Goal: Communication & Community: Answer question/provide support

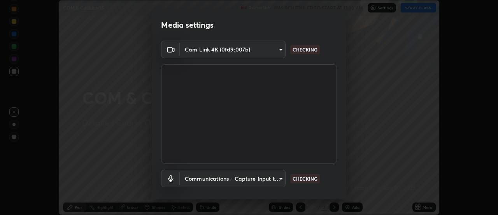
scroll to position [41, 0]
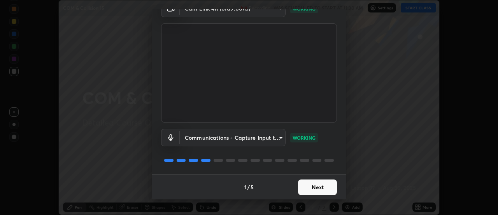
click at [317, 190] on button "Next" at bounding box center [317, 187] width 39 height 16
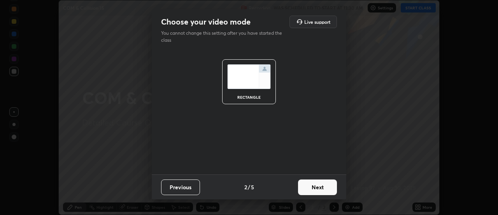
click at [320, 185] on button "Next" at bounding box center [317, 187] width 39 height 16
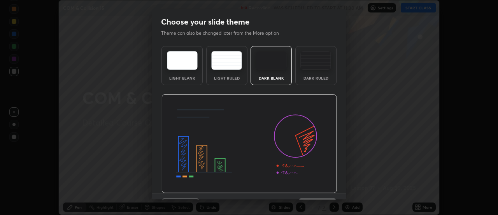
scroll to position [19, 0]
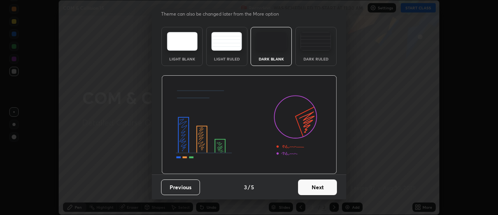
click at [322, 185] on button "Next" at bounding box center [317, 187] width 39 height 16
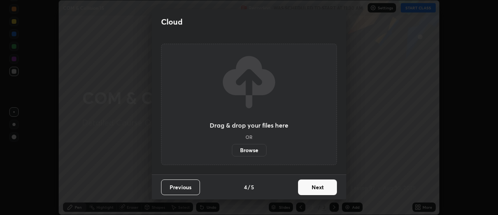
click at [315, 185] on button "Next" at bounding box center [317, 187] width 39 height 16
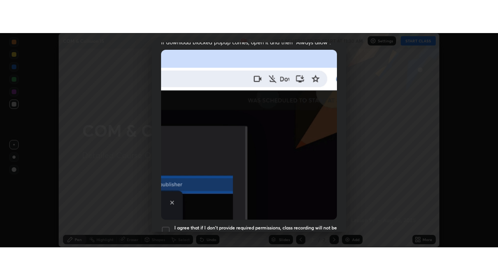
scroll to position [200, 0]
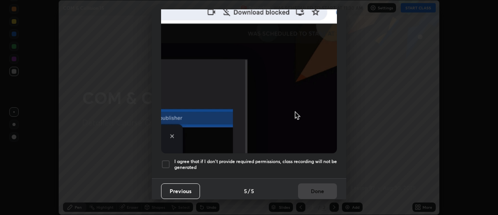
click at [166, 159] on div at bounding box center [165, 163] width 9 height 9
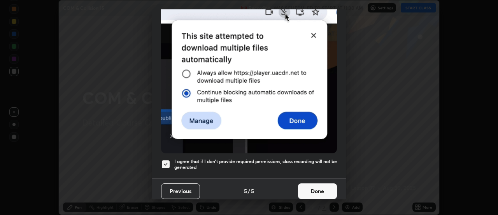
click at [315, 185] on button "Done" at bounding box center [317, 191] width 39 height 16
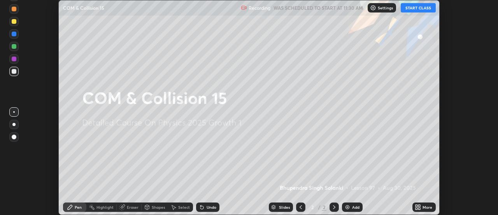
click at [420, 205] on icon at bounding box center [420, 205] width 2 height 2
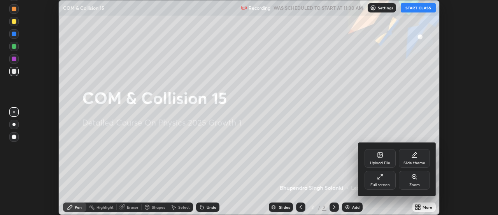
click at [387, 178] on div "Full screen" at bounding box center [380, 180] width 31 height 19
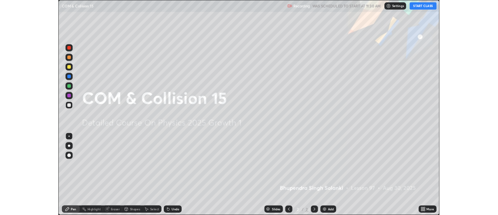
scroll to position [280, 498]
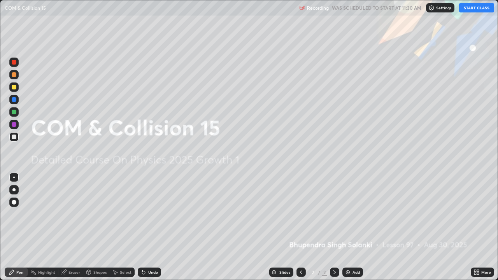
click at [477, 8] on button "START CLASS" at bounding box center [476, 7] width 35 height 9
click at [350, 214] on div "Add" at bounding box center [353, 272] width 21 height 9
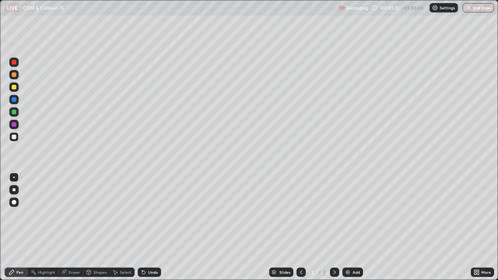
click at [13, 125] on div at bounding box center [14, 124] width 5 height 5
click at [13, 138] on div at bounding box center [14, 137] width 5 height 5
click at [96, 214] on div "Shapes" at bounding box center [99, 273] width 13 height 4
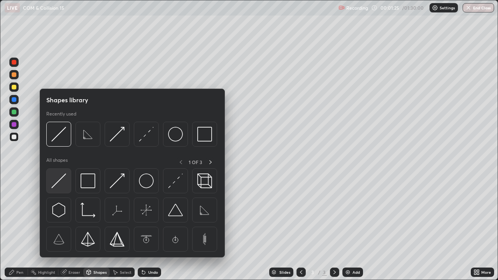
click at [62, 181] on img at bounding box center [58, 181] width 15 height 15
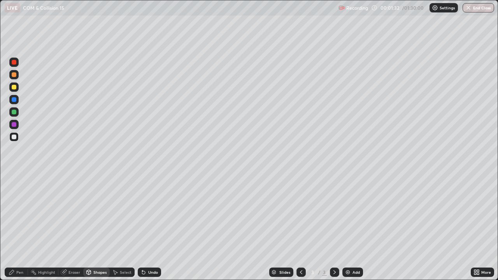
click at [21, 214] on div "Pen" at bounding box center [19, 273] width 7 height 4
click at [13, 114] on div at bounding box center [14, 112] width 5 height 5
click at [151, 214] on div "Undo" at bounding box center [153, 273] width 10 height 4
click at [152, 214] on div "Undo" at bounding box center [153, 273] width 10 height 4
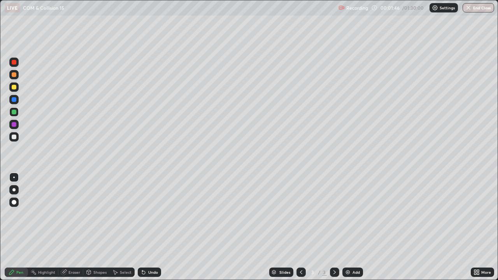
click at [153, 214] on div "Undo" at bounding box center [153, 273] width 10 height 4
click at [151, 214] on div "Undo" at bounding box center [153, 273] width 10 height 4
click at [14, 125] on div at bounding box center [14, 124] width 5 height 5
click at [93, 214] on div "Shapes" at bounding box center [99, 273] width 13 height 4
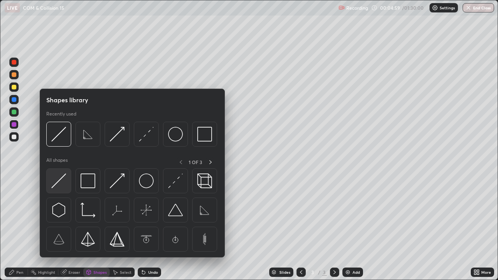
click at [61, 186] on img at bounding box center [58, 181] width 15 height 15
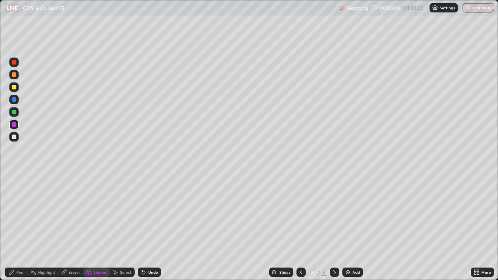
click at [14, 140] on div at bounding box center [13, 136] width 9 height 9
click at [14, 113] on div at bounding box center [14, 112] width 5 height 5
click at [21, 214] on div "Pen" at bounding box center [19, 273] width 7 height 4
click at [13, 190] on div at bounding box center [13, 189] width 3 height 3
click at [14, 101] on div at bounding box center [14, 99] width 5 height 5
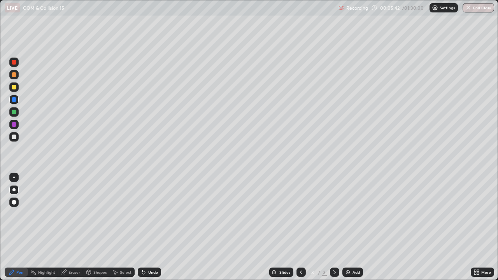
click at [14, 87] on div at bounding box center [14, 87] width 5 height 5
click at [13, 101] on div at bounding box center [14, 99] width 5 height 5
click at [16, 65] on div at bounding box center [13, 62] width 9 height 9
click at [90, 214] on icon at bounding box center [89, 272] width 4 height 5
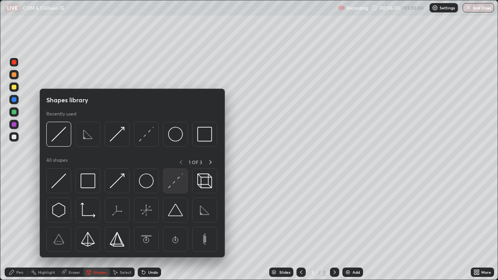
click at [172, 186] on img at bounding box center [175, 181] width 15 height 15
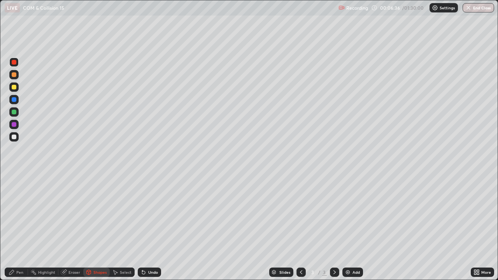
click at [21, 214] on div "Pen" at bounding box center [16, 272] width 23 height 9
click at [12, 104] on div at bounding box center [13, 99] width 9 height 9
click at [15, 87] on div at bounding box center [14, 87] width 5 height 5
click at [14, 100] on div at bounding box center [14, 99] width 5 height 5
click at [14, 126] on div at bounding box center [14, 124] width 5 height 5
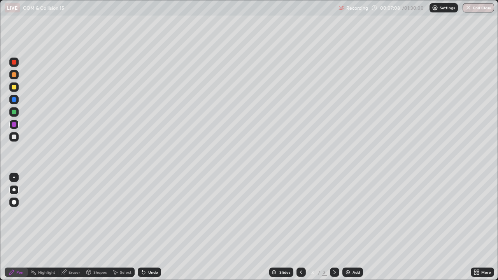
click at [95, 214] on div "Shapes" at bounding box center [99, 273] width 13 height 4
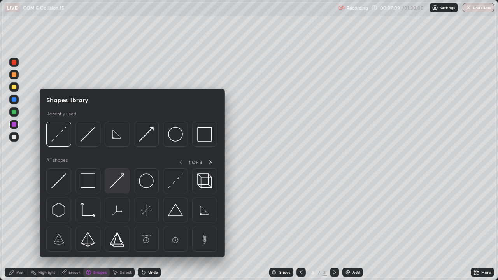
click at [118, 190] on div at bounding box center [117, 181] width 25 height 25
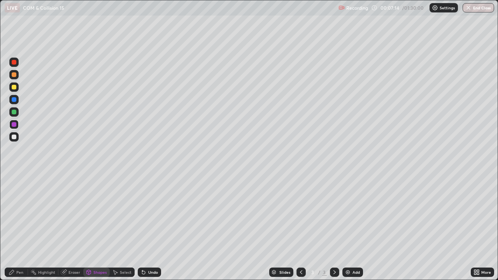
click at [21, 214] on div "Pen" at bounding box center [16, 272] width 23 height 9
click at [14, 125] on div at bounding box center [14, 124] width 5 height 5
click at [94, 214] on div "Shapes" at bounding box center [99, 273] width 13 height 4
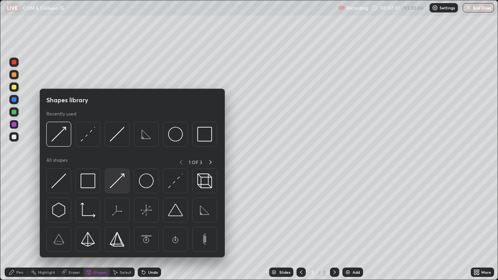
click at [123, 185] on img at bounding box center [117, 181] width 15 height 15
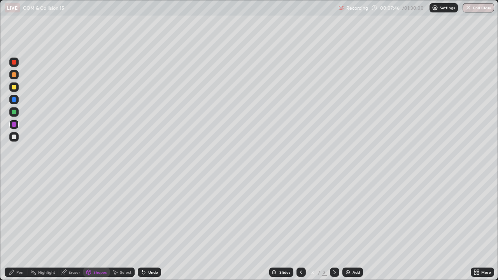
click at [17, 214] on div "Pen" at bounding box center [19, 273] width 7 height 4
click at [14, 78] on div at bounding box center [13, 74] width 9 height 9
click at [72, 214] on div "Eraser" at bounding box center [75, 273] width 12 height 4
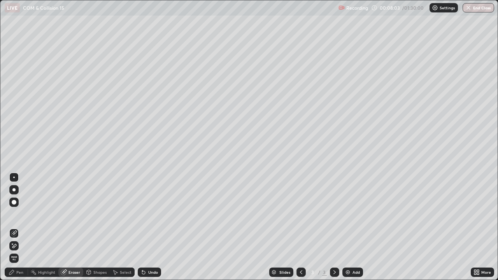
click at [17, 214] on div "Pen" at bounding box center [19, 273] width 7 height 4
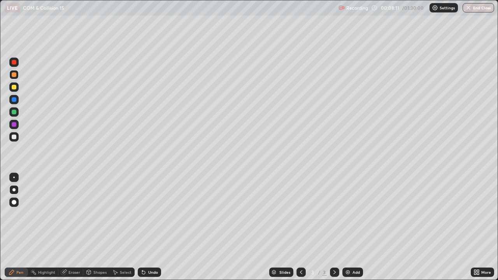
click at [75, 214] on div "Eraser" at bounding box center [75, 273] width 12 height 4
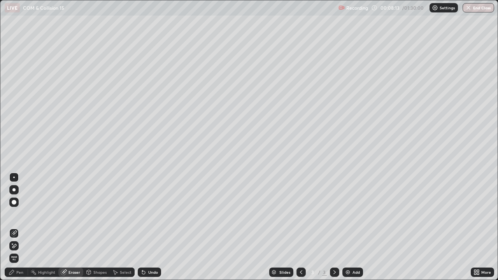
click at [21, 214] on div "Pen" at bounding box center [16, 272] width 23 height 9
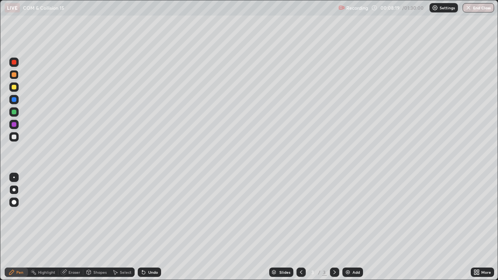
click at [13, 87] on div at bounding box center [14, 87] width 5 height 5
click at [74, 214] on div "Eraser" at bounding box center [75, 273] width 12 height 4
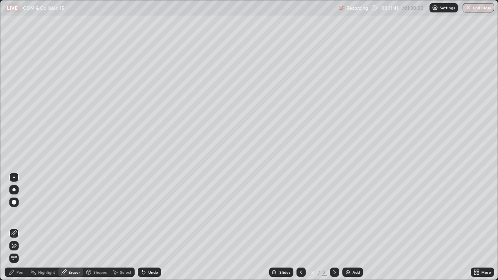
click at [18, 214] on div "Pen" at bounding box center [16, 272] width 23 height 9
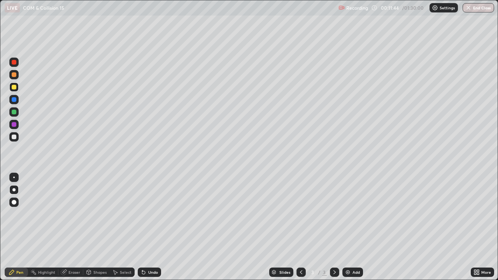
click at [79, 214] on div "Eraser" at bounding box center [75, 273] width 12 height 4
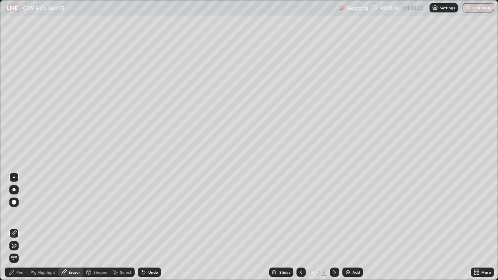
click at [20, 214] on div "Pen" at bounding box center [19, 273] width 7 height 4
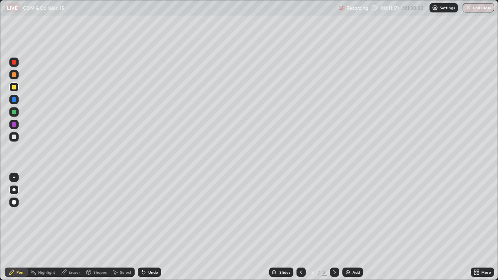
click at [72, 214] on div "Eraser" at bounding box center [75, 273] width 12 height 4
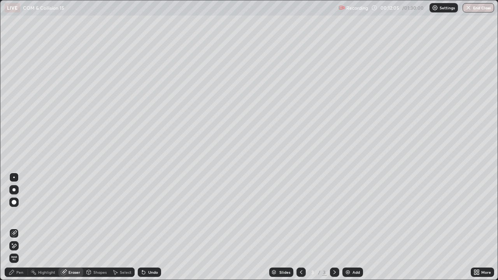
click at [18, 214] on div "Pen" at bounding box center [19, 273] width 7 height 4
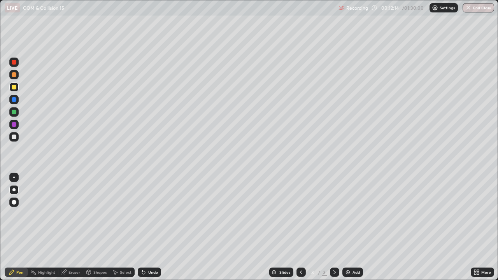
click at [145, 214] on icon at bounding box center [144, 272] width 6 height 6
click at [150, 214] on div "Undo" at bounding box center [149, 272] width 23 height 9
click at [153, 214] on div "Undo" at bounding box center [149, 272] width 23 height 9
click at [69, 214] on div "Eraser" at bounding box center [70, 272] width 25 height 9
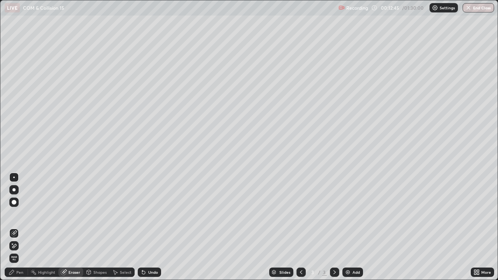
click at [16, 214] on div "Pen" at bounding box center [16, 272] width 23 height 9
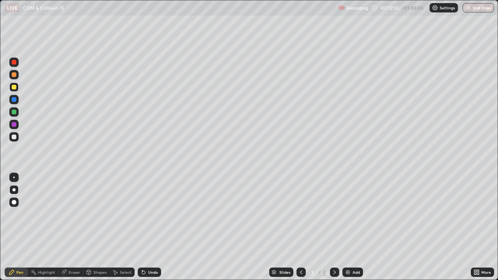
click at [73, 214] on div "Eraser" at bounding box center [75, 273] width 12 height 4
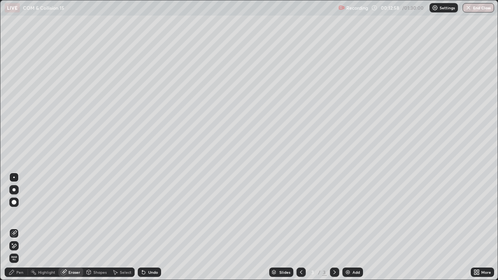
click at [18, 214] on div "Pen" at bounding box center [16, 272] width 23 height 9
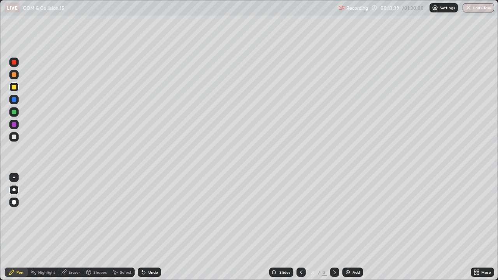
click at [70, 214] on div "Eraser" at bounding box center [75, 273] width 12 height 4
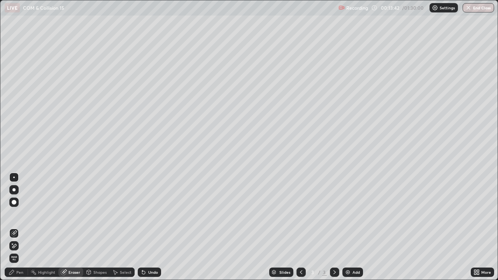
click at [18, 214] on div "Pen" at bounding box center [19, 273] width 7 height 4
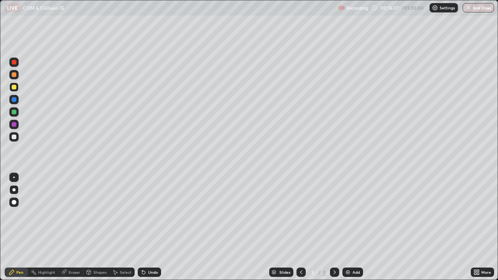
click at [351, 214] on div "Add" at bounding box center [353, 272] width 21 height 9
click at [97, 214] on div "Shapes" at bounding box center [99, 273] width 13 height 4
click at [122, 214] on div "Select" at bounding box center [126, 273] width 12 height 4
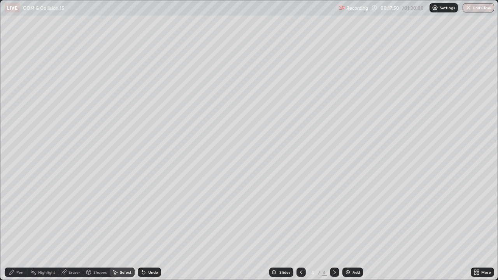
click at [150, 214] on div "Undo" at bounding box center [153, 273] width 10 height 4
click at [151, 214] on div "Undo" at bounding box center [153, 273] width 10 height 4
click at [20, 214] on div "Pen" at bounding box center [19, 273] width 7 height 4
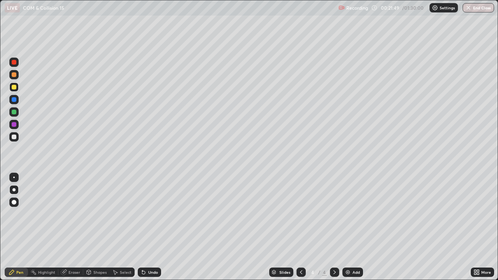
click at [153, 214] on div "Undo" at bounding box center [153, 273] width 10 height 4
click at [148, 214] on div "Undo" at bounding box center [153, 273] width 10 height 4
click at [148, 214] on div "Undo" at bounding box center [149, 272] width 23 height 9
click at [147, 214] on div "Undo" at bounding box center [149, 272] width 23 height 9
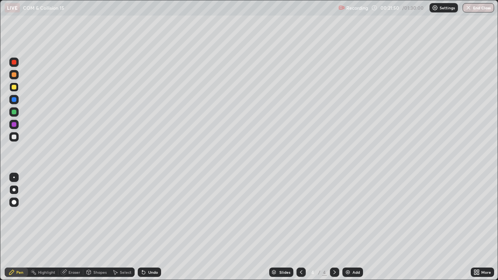
click at [146, 214] on div "Undo" at bounding box center [148, 273] width 26 height 16
click at [145, 214] on div "Undo" at bounding box center [148, 273] width 26 height 16
click at [144, 214] on div "Undo" at bounding box center [148, 273] width 26 height 16
click at [145, 214] on div "Undo" at bounding box center [148, 273] width 26 height 16
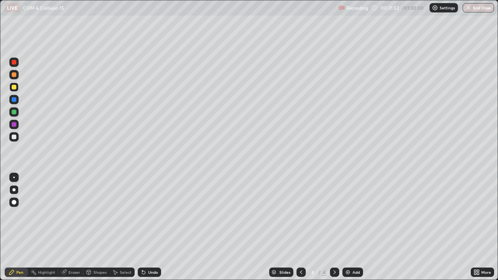
click at [146, 214] on div "Undo" at bounding box center [148, 273] width 26 height 16
click at [145, 214] on div "Undo" at bounding box center [148, 273] width 26 height 16
click at [354, 214] on div "Add" at bounding box center [356, 273] width 7 height 4
click at [148, 214] on div "Undo" at bounding box center [153, 273] width 10 height 4
click at [150, 214] on div "Undo" at bounding box center [153, 273] width 10 height 4
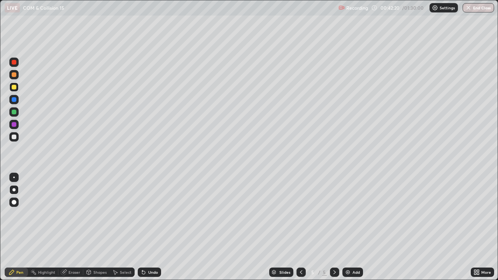
click at [350, 214] on img at bounding box center [348, 272] width 6 height 6
click at [15, 76] on div at bounding box center [14, 74] width 5 height 5
click at [153, 214] on div "Undo" at bounding box center [153, 273] width 10 height 4
click at [148, 214] on div "Undo" at bounding box center [149, 272] width 23 height 9
click at [97, 214] on div "Shapes" at bounding box center [99, 273] width 13 height 4
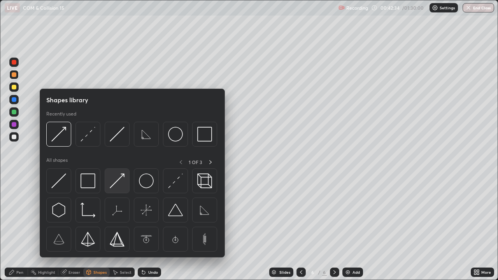
click at [117, 189] on div at bounding box center [117, 181] width 25 height 25
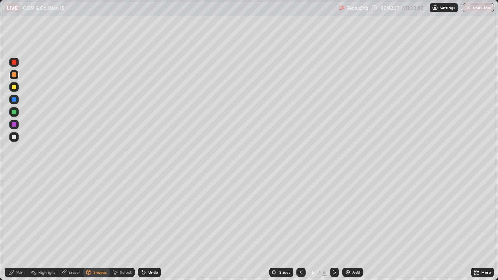
click at [48, 214] on div "Highlight" at bounding box center [43, 272] width 30 height 9
click at [16, 214] on div "Pen" at bounding box center [16, 272] width 23 height 9
click at [14, 89] on div at bounding box center [14, 87] width 5 height 5
click at [13, 136] on div at bounding box center [14, 137] width 5 height 5
click at [17, 88] on div at bounding box center [13, 87] width 9 height 9
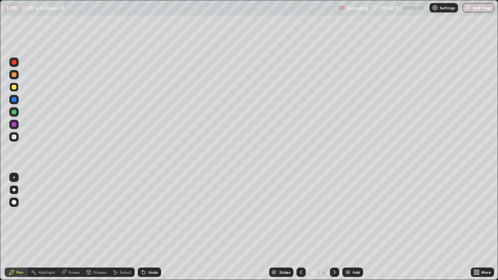
click at [15, 102] on div at bounding box center [14, 99] width 5 height 5
click at [15, 76] on div at bounding box center [14, 74] width 5 height 5
click at [14, 75] on div at bounding box center [14, 74] width 5 height 5
click at [15, 88] on div at bounding box center [14, 87] width 5 height 5
click at [14, 62] on div at bounding box center [14, 62] width 5 height 5
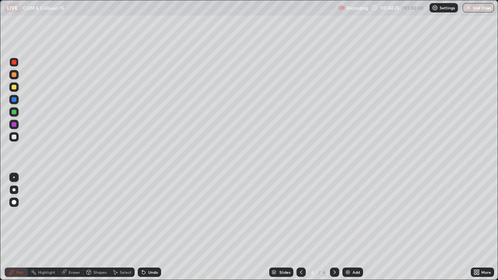
click at [149, 214] on div "Undo" at bounding box center [153, 273] width 10 height 4
click at [94, 214] on div "Shapes" at bounding box center [99, 273] width 13 height 4
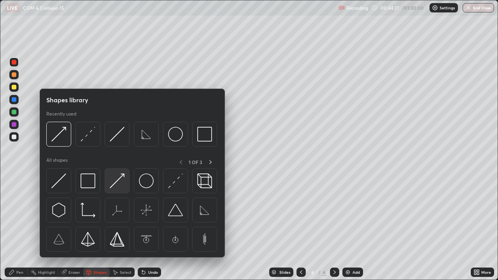
click at [114, 186] on img at bounding box center [117, 181] width 15 height 15
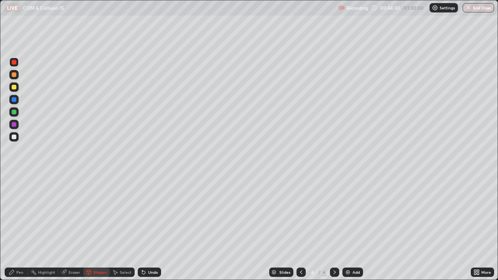
click at [21, 214] on div "Pen" at bounding box center [19, 273] width 7 height 4
click at [149, 214] on div "Undo" at bounding box center [149, 272] width 23 height 9
click at [147, 214] on div "Undo" at bounding box center [149, 272] width 23 height 9
click at [150, 214] on div "Undo" at bounding box center [149, 272] width 23 height 9
click at [14, 87] on div at bounding box center [14, 87] width 5 height 5
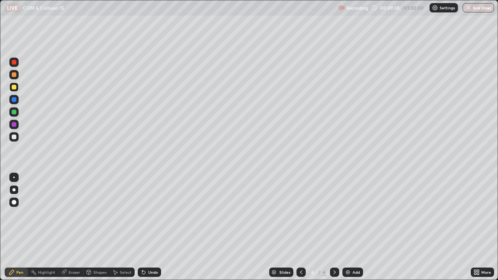
click at [147, 214] on div "Undo" at bounding box center [149, 272] width 23 height 9
click at [150, 214] on div "Undo" at bounding box center [153, 273] width 10 height 4
click at [152, 214] on div "Undo" at bounding box center [149, 272] width 23 height 9
click at [353, 214] on div "Add" at bounding box center [356, 273] width 7 height 4
click at [13, 126] on div at bounding box center [14, 124] width 5 height 5
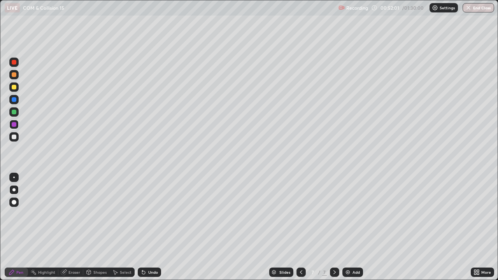
click at [101, 214] on div "Shapes" at bounding box center [99, 273] width 13 height 4
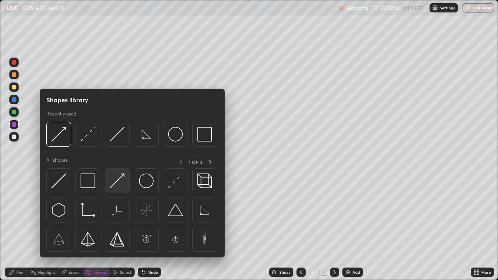
click at [121, 181] on img at bounding box center [117, 181] width 15 height 15
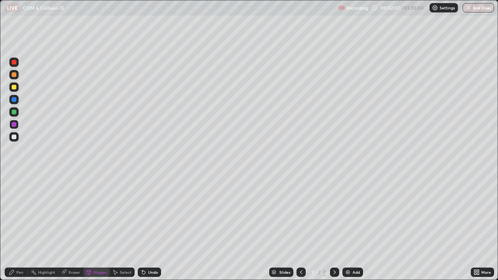
click at [17, 214] on div "Pen" at bounding box center [19, 273] width 7 height 4
click at [14, 89] on div at bounding box center [14, 87] width 5 height 5
click at [15, 77] on div at bounding box center [14, 74] width 5 height 5
click at [16, 138] on div at bounding box center [14, 137] width 5 height 5
click at [14, 64] on div at bounding box center [14, 62] width 5 height 5
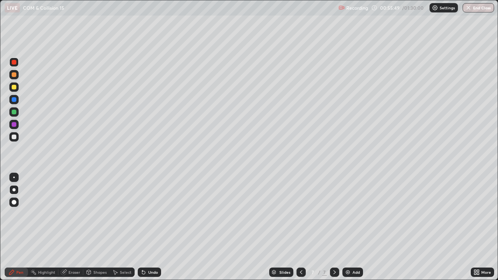
click at [74, 214] on div "Eraser" at bounding box center [70, 272] width 25 height 9
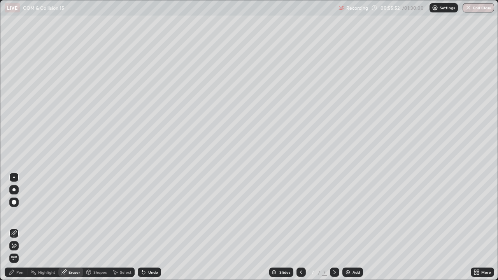
click at [97, 214] on div "Shapes" at bounding box center [99, 273] width 13 height 4
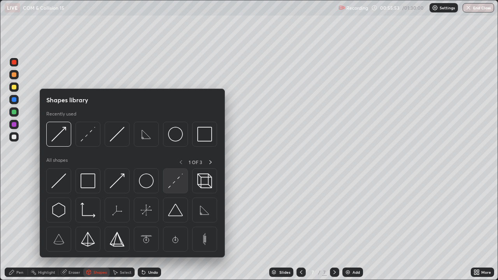
click at [169, 184] on img at bounding box center [175, 181] width 15 height 15
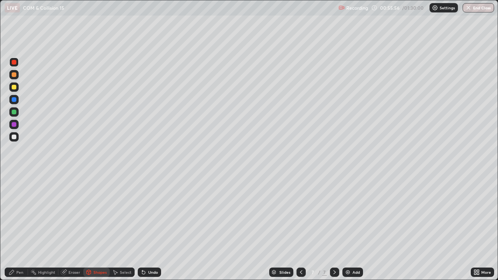
click at [151, 214] on div "Undo" at bounding box center [153, 273] width 10 height 4
click at [18, 214] on div "Pen" at bounding box center [16, 272] width 23 height 9
click at [13, 138] on div at bounding box center [14, 137] width 5 height 5
click at [75, 214] on div "Eraser" at bounding box center [70, 272] width 25 height 9
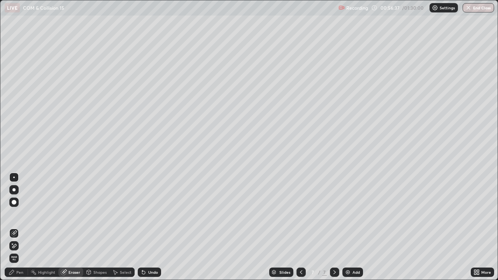
click at [18, 214] on div "Pen" at bounding box center [16, 272] width 23 height 9
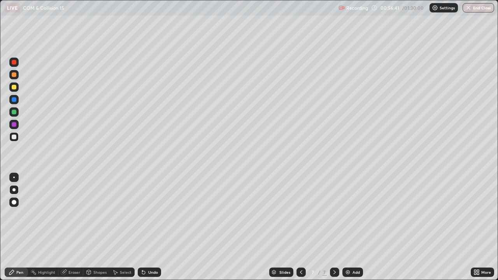
click at [13, 100] on div at bounding box center [14, 99] width 5 height 5
click at [99, 214] on div "Shapes" at bounding box center [99, 273] width 13 height 4
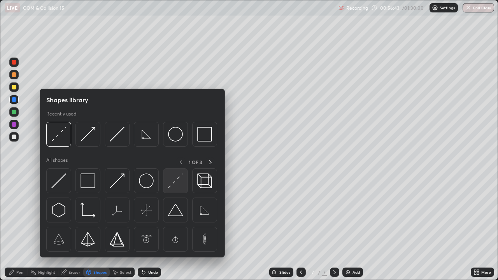
click at [174, 183] on img at bounding box center [175, 181] width 15 height 15
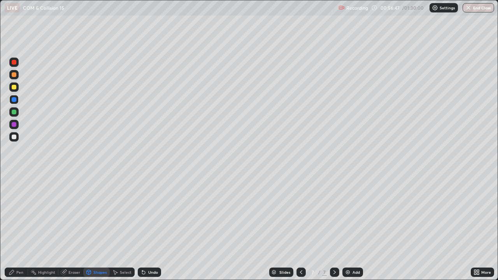
click at [20, 214] on div "Pen" at bounding box center [19, 273] width 7 height 4
click at [12, 113] on div at bounding box center [14, 112] width 5 height 5
click at [97, 214] on div "Shapes" at bounding box center [99, 273] width 13 height 4
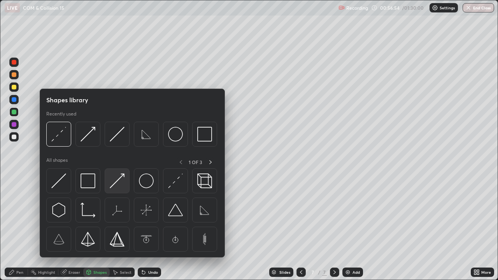
click at [115, 186] on img at bounding box center [117, 181] width 15 height 15
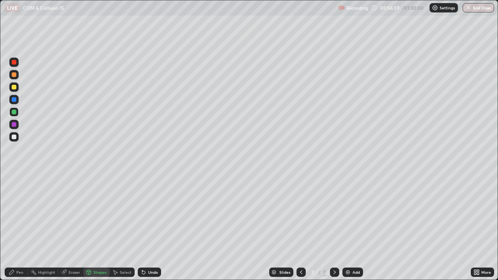
click at [16, 214] on div "Pen" at bounding box center [19, 273] width 7 height 4
click at [13, 139] on div at bounding box center [14, 137] width 5 height 5
click at [151, 214] on div "Undo" at bounding box center [153, 273] width 10 height 4
click at [349, 214] on img at bounding box center [348, 272] width 6 height 6
click at [150, 214] on div "Undo" at bounding box center [149, 272] width 23 height 9
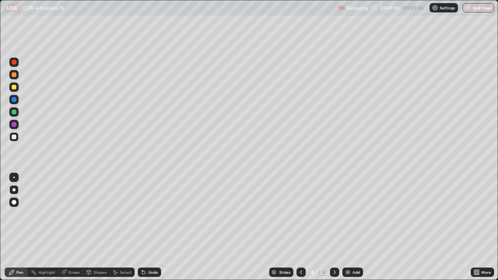
click at [148, 214] on div "Undo" at bounding box center [153, 273] width 10 height 4
click at [151, 214] on div "Undo" at bounding box center [153, 273] width 10 height 4
click at [147, 214] on div "Undo" at bounding box center [149, 272] width 23 height 9
click at [155, 214] on div "Undo" at bounding box center [149, 272] width 23 height 9
click at [154, 214] on div "Undo" at bounding box center [149, 272] width 23 height 9
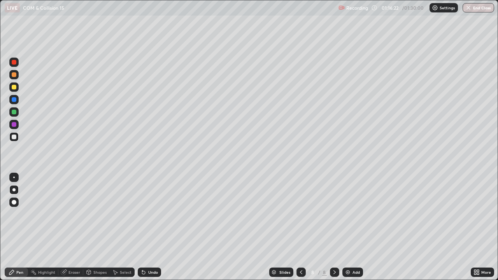
click at [351, 214] on div "Add" at bounding box center [353, 272] width 21 height 9
click at [74, 214] on div "Eraser" at bounding box center [75, 273] width 12 height 4
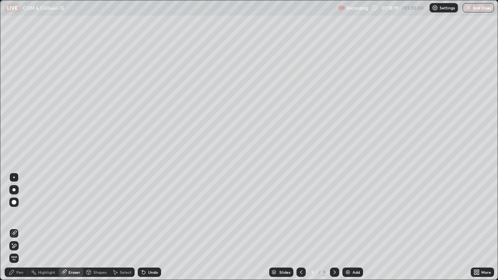
click at [23, 214] on div "Pen" at bounding box center [16, 272] width 23 height 9
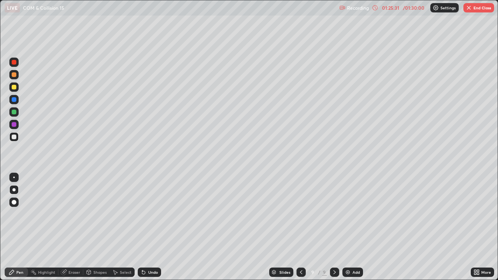
click at [303, 214] on div at bounding box center [301, 272] width 9 height 9
click at [335, 214] on icon at bounding box center [335, 272] width 6 height 6
click at [470, 12] on button "End Class" at bounding box center [479, 7] width 31 height 9
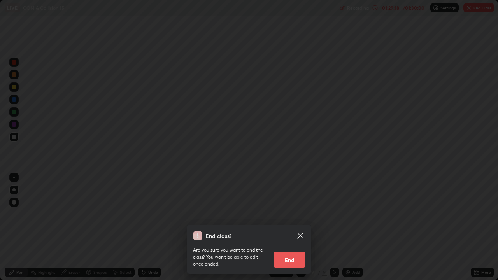
click at [293, 214] on button "End" at bounding box center [289, 260] width 31 height 16
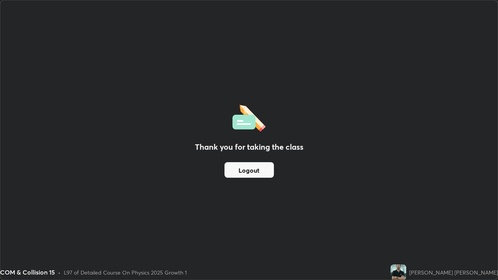
click at [257, 169] on button "Logout" at bounding box center [249, 170] width 49 height 16
click at [258, 167] on button "Logout" at bounding box center [249, 170] width 49 height 16
click at [262, 169] on button "Logout" at bounding box center [249, 170] width 49 height 16
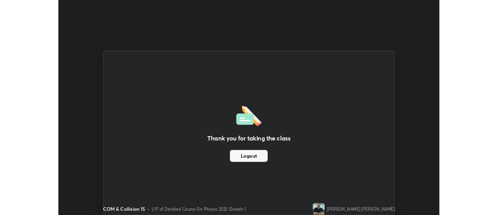
scroll to position [38718, 38434]
